Goal: Navigation & Orientation: Find specific page/section

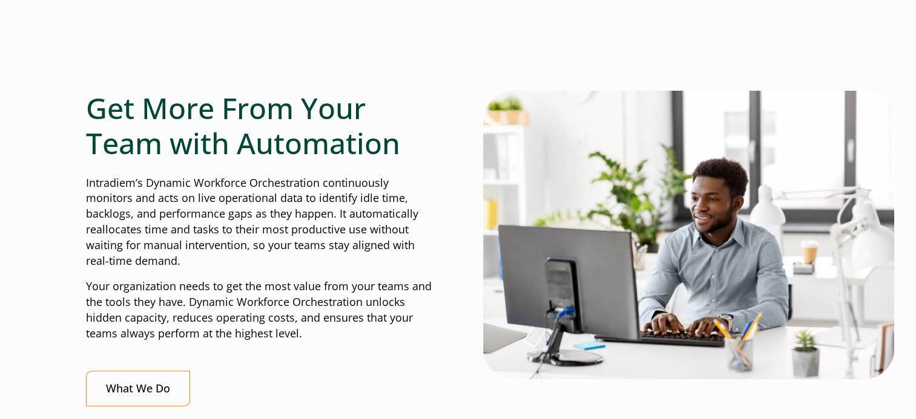
scroll to position [363, 0]
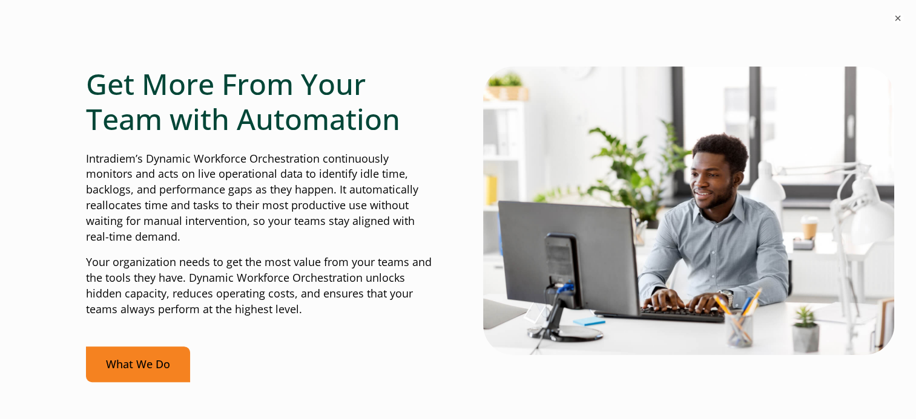
click at [126, 361] on link "What We Do" at bounding box center [138, 365] width 104 height 36
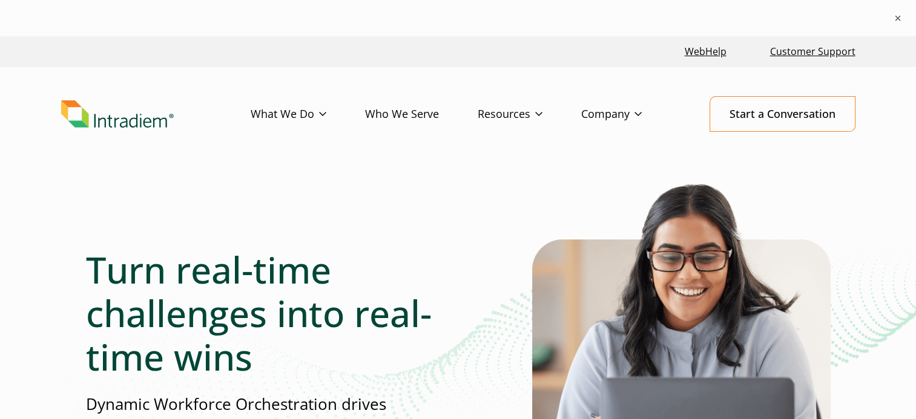
drag, startPoint x: 448, startPoint y: 35, endPoint x: 289, endPoint y: 189, distance: 221.3
click at [289, 189] on div "Turn real-time challenges into real-time wins Dynamic Workforce Orchestration d…" at bounding box center [458, 372] width 744 height 384
drag, startPoint x: 123, startPoint y: 145, endPoint x: 111, endPoint y: 102, distance: 45.2
click at [119, 128] on header "Menu What We Do Platform Who We Serve Resources Blog Events & Webinars News Suc…" at bounding box center [458, 123] width 916 height 113
click at [203, 209] on div "Turn real-time challenges into real-time wins Dynamic Workforce Orchestration d…" at bounding box center [458, 372] width 744 height 384
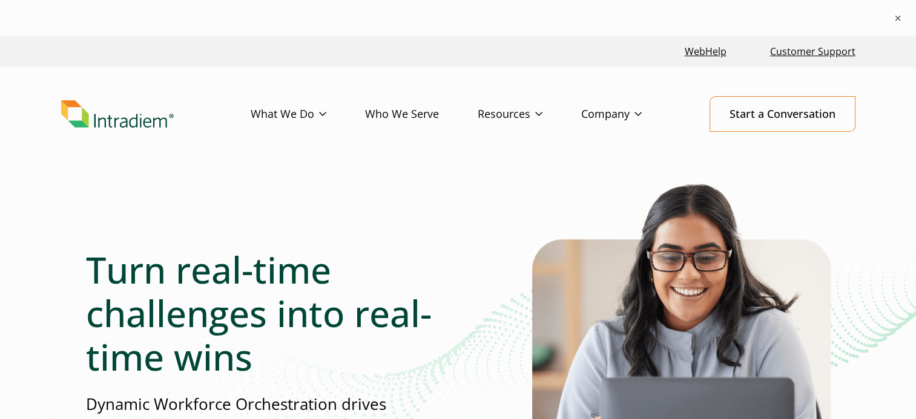
click at [138, 116] on img "Link to homepage of Intradiem" at bounding box center [117, 114] width 113 height 28
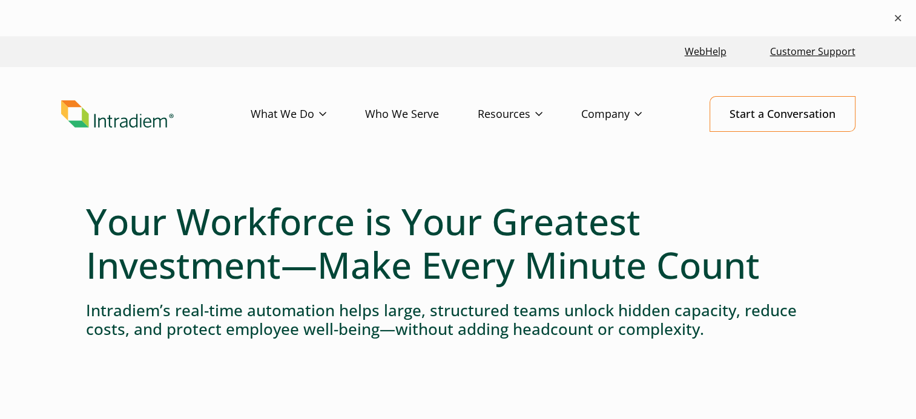
click at [896, 17] on button "×" at bounding box center [897, 18] width 15 height 15
